Goal: Information Seeking & Learning: Find specific page/section

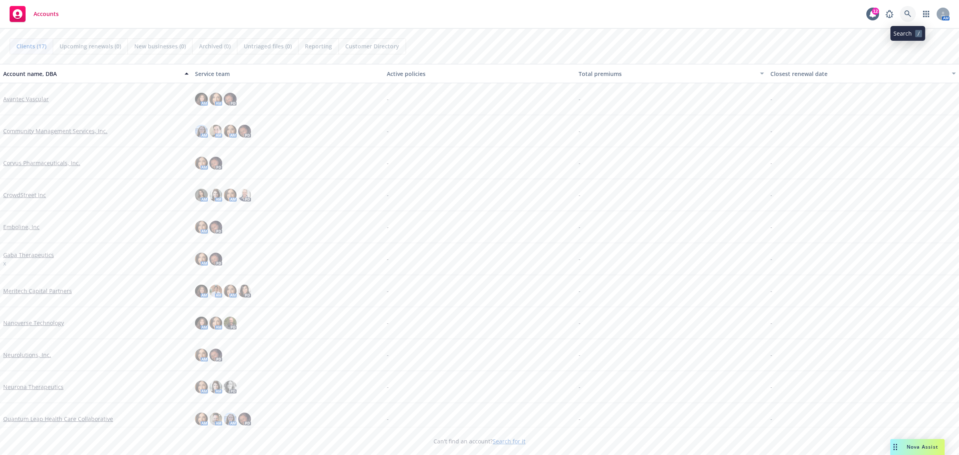
click at [907, 16] on icon at bounding box center [907, 13] width 7 height 7
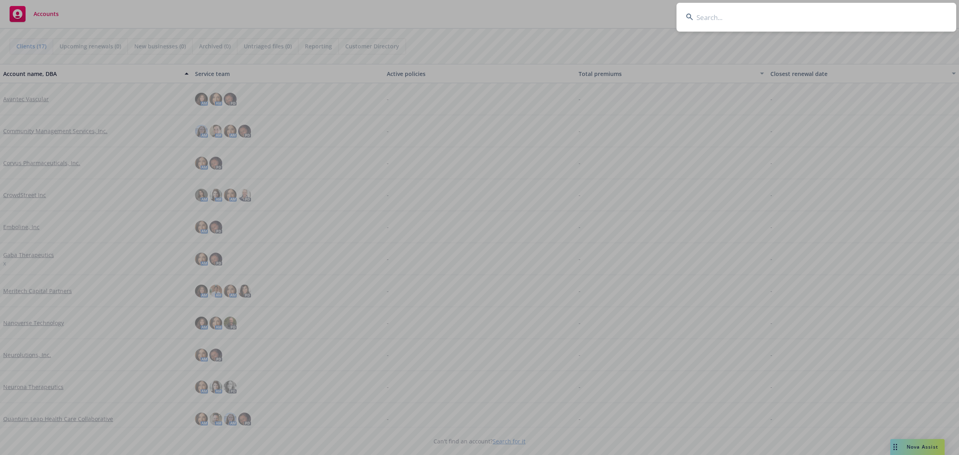
click at [832, 28] on input at bounding box center [817, 17] width 280 height 29
type input "n"
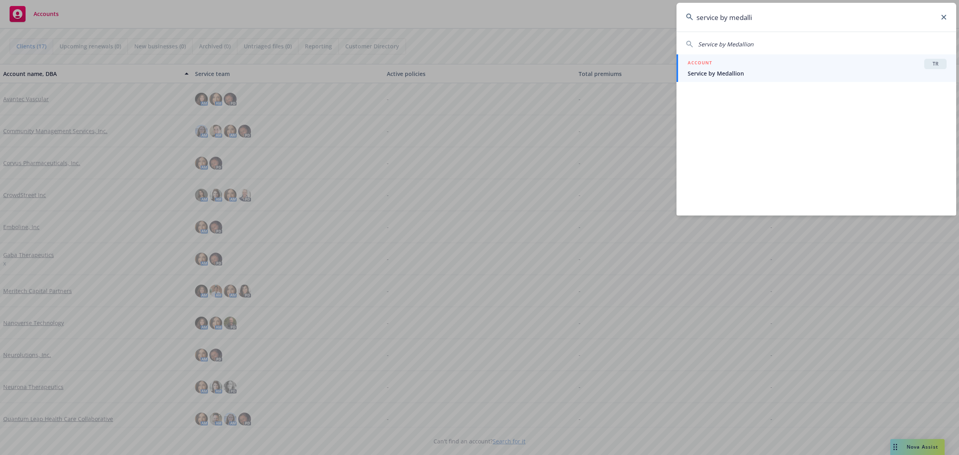
type input "service by medalli"
click at [887, 67] on div "ACCOUNT TR" at bounding box center [817, 64] width 259 height 10
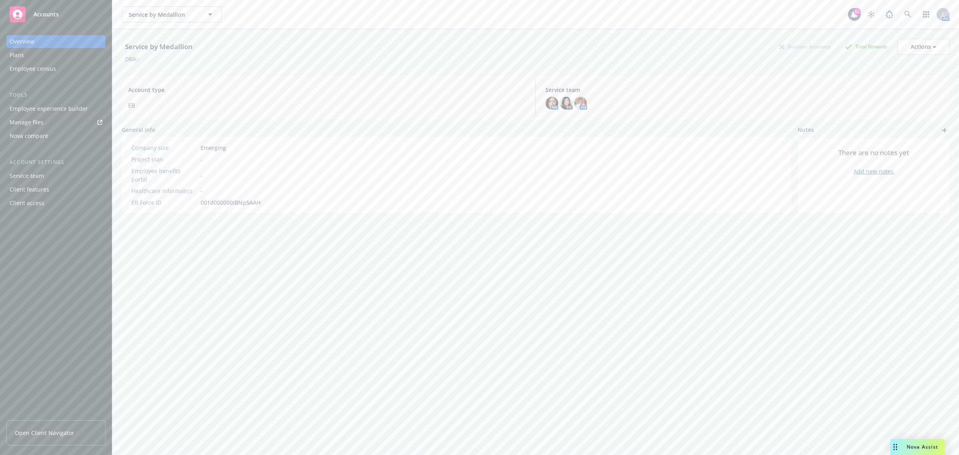
click at [53, 432] on span "Open Client Navigator" at bounding box center [45, 432] width 60 height 8
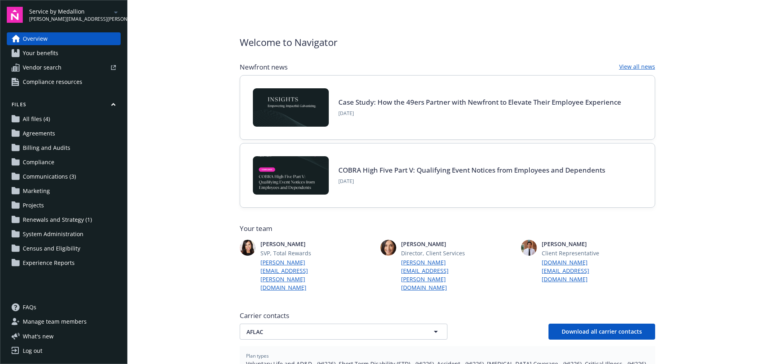
click at [65, 67] on div at bounding box center [90, 67] width 51 height 5
click at [37, 84] on span "Compliance resources" at bounding box center [53, 82] width 60 height 13
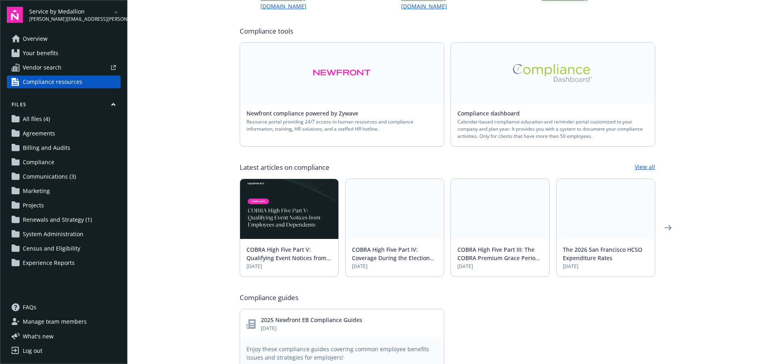
scroll to position [240, 0]
